Goal: Task Accomplishment & Management: Manage account settings

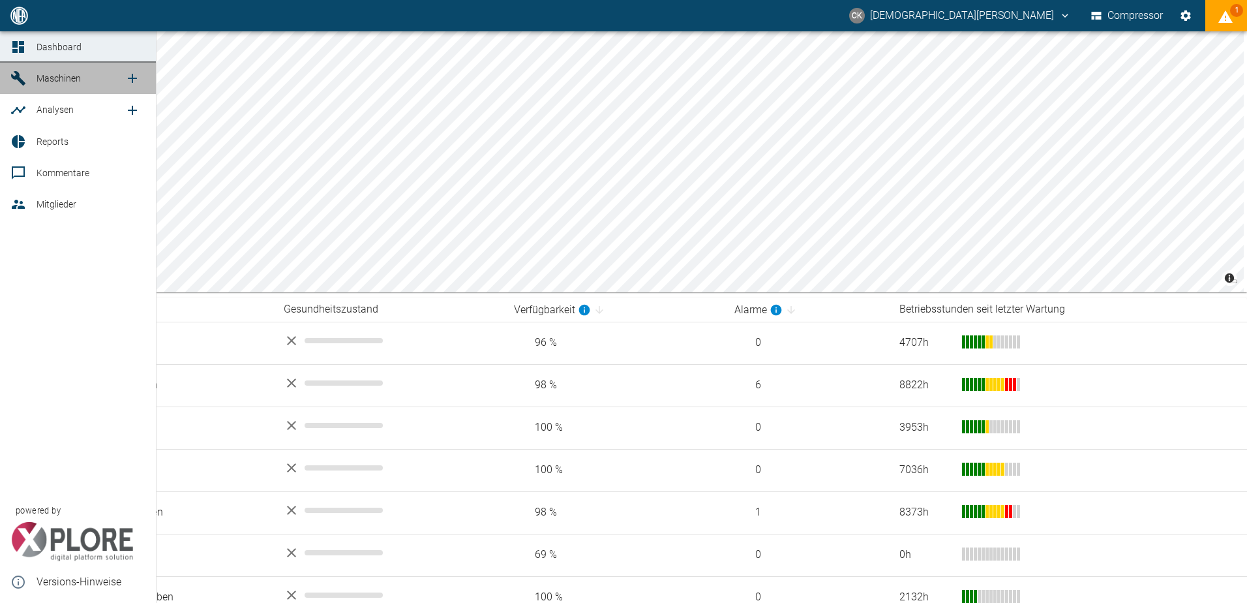
click at [19, 72] on icon at bounding box center [18, 78] width 16 height 16
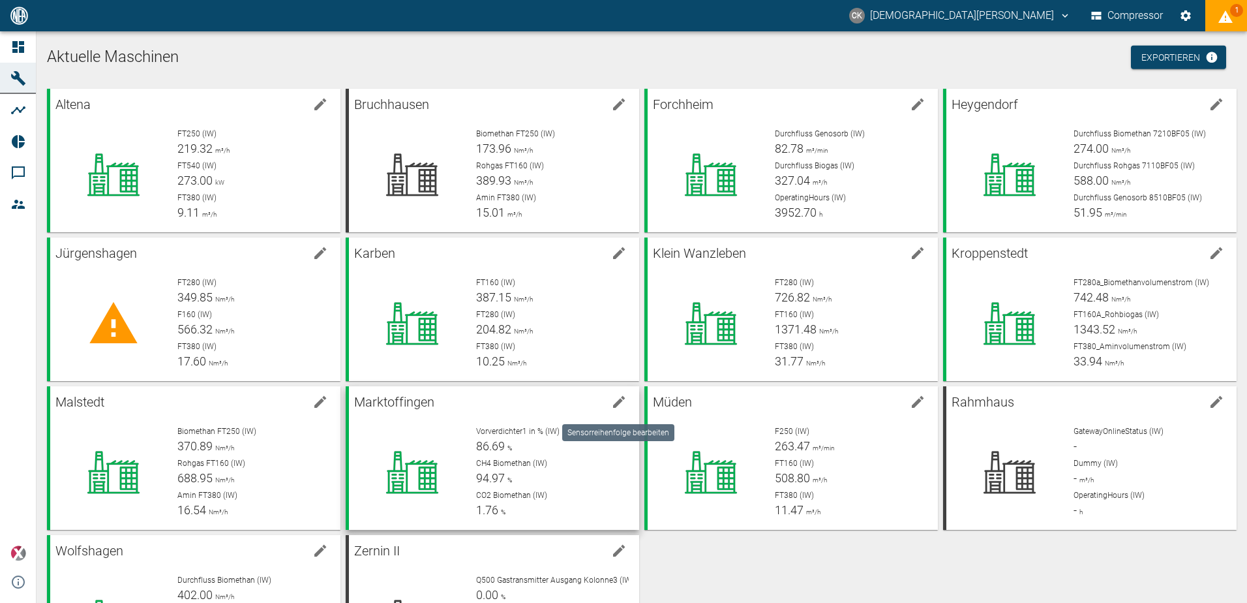
click at [619, 399] on icon "edit machine" at bounding box center [619, 402] width 12 height 12
click at [618, 404] on icon "edit machine" at bounding box center [619, 402] width 12 height 12
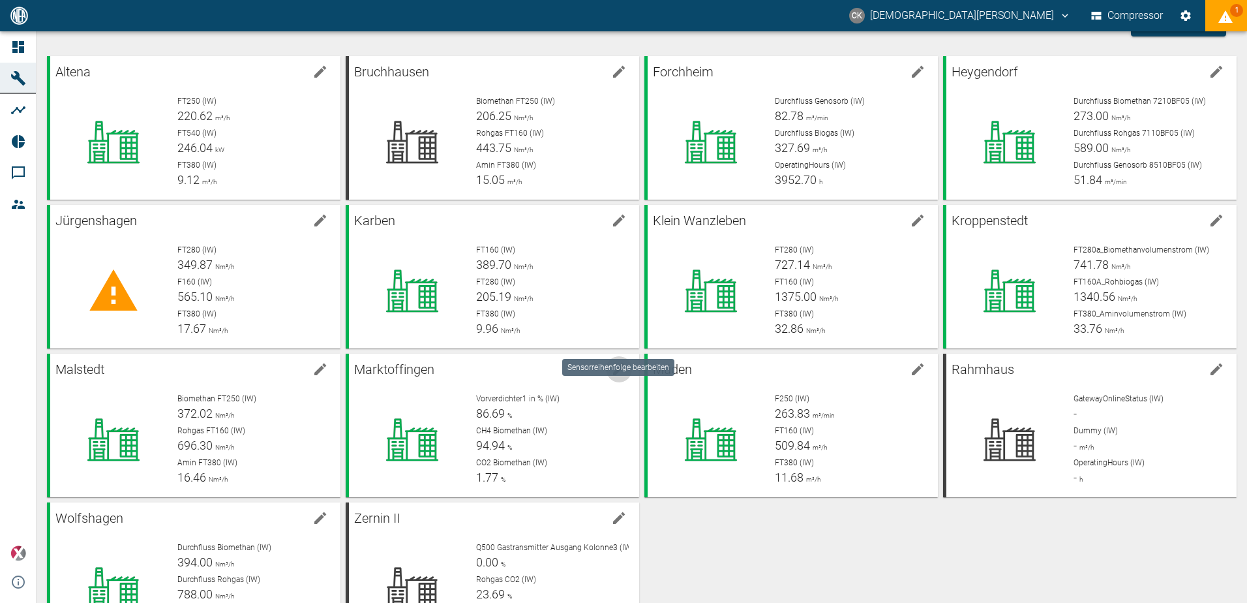
scroll to position [65, 0]
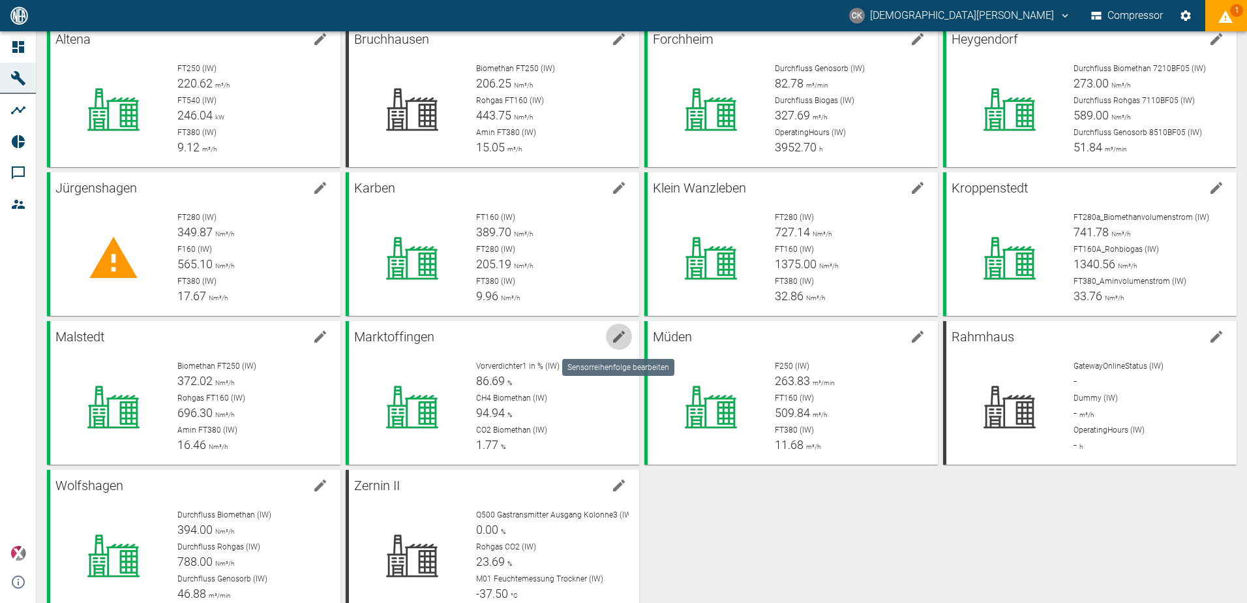
click at [762, 583] on div "Altena FT250 (IW) 220.62 m³/h FT540 (IW) 246.04 kW FT380 (IW) 9.12 m³/h Bruchha…" at bounding box center [639, 315] width 1195 height 595
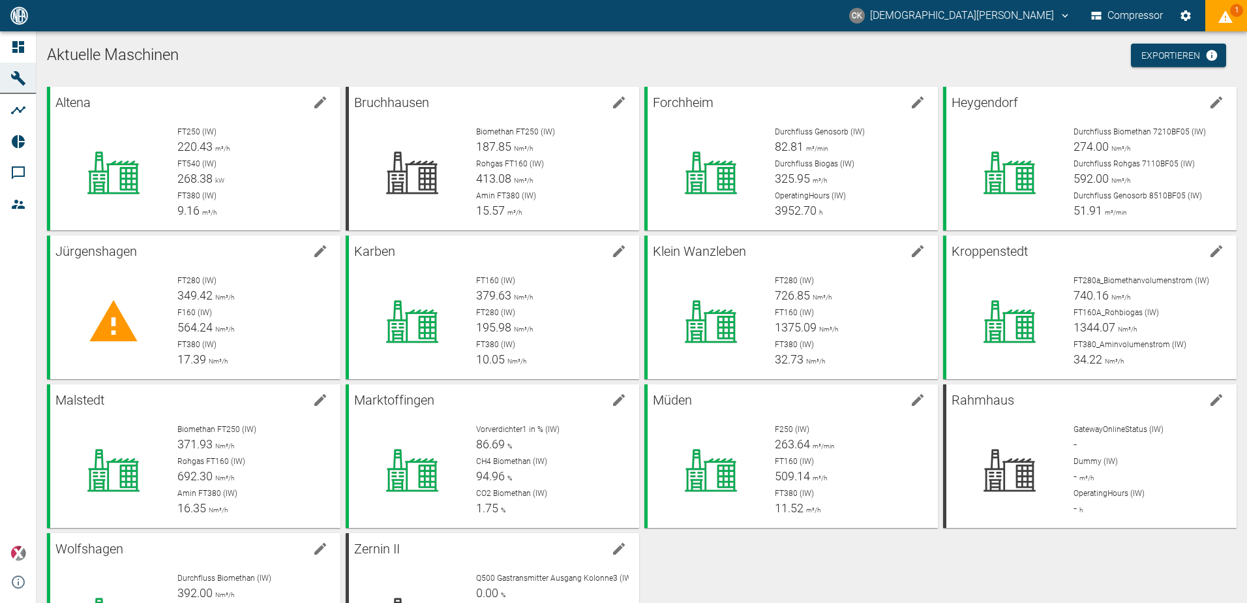
scroll to position [0, 0]
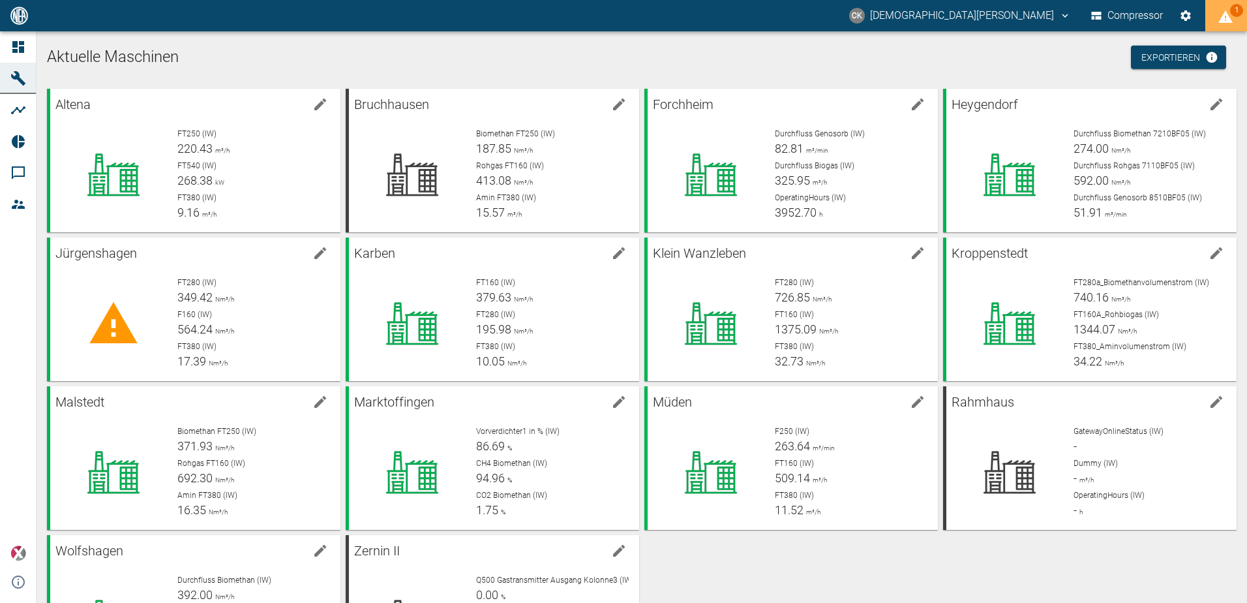
click at [1226, 11] on icon "displayAlerts" at bounding box center [1226, 17] width 16 height 16
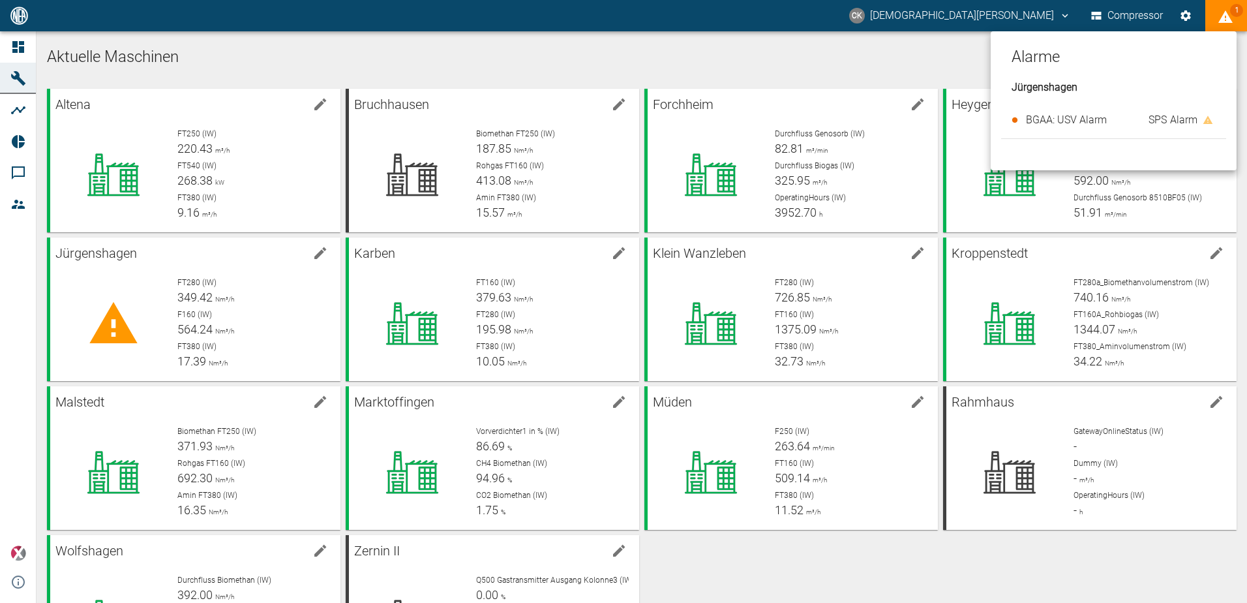
click at [1226, 11] on div at bounding box center [623, 301] width 1247 height 603
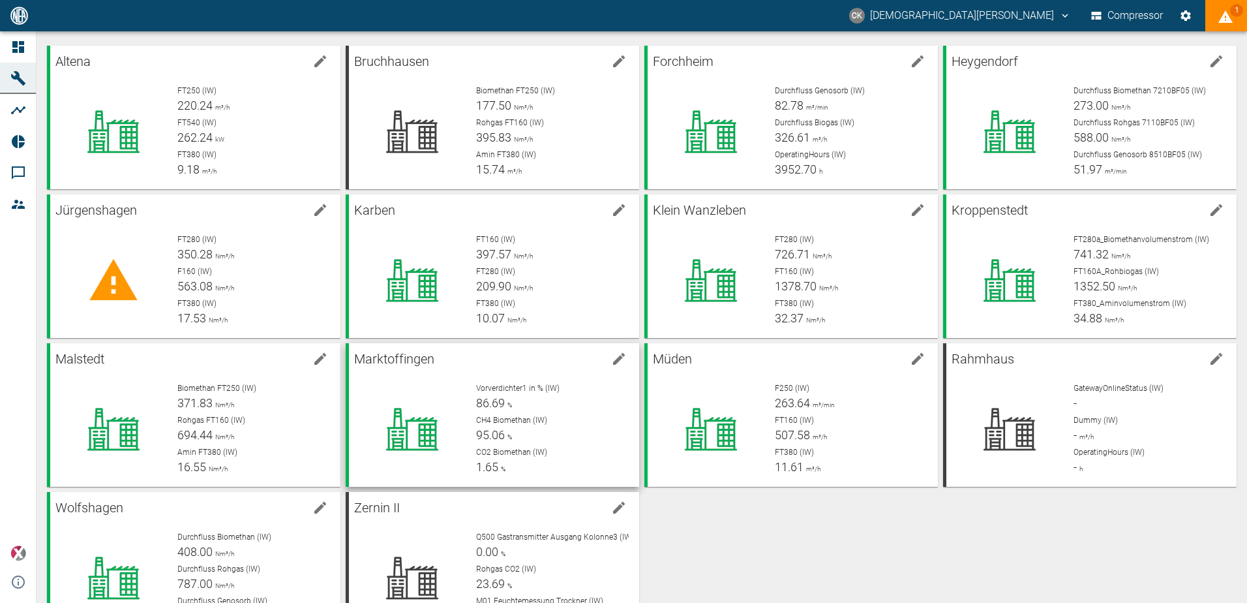
scroll to position [97, 0]
